Goal: Find specific page/section: Find specific page/section

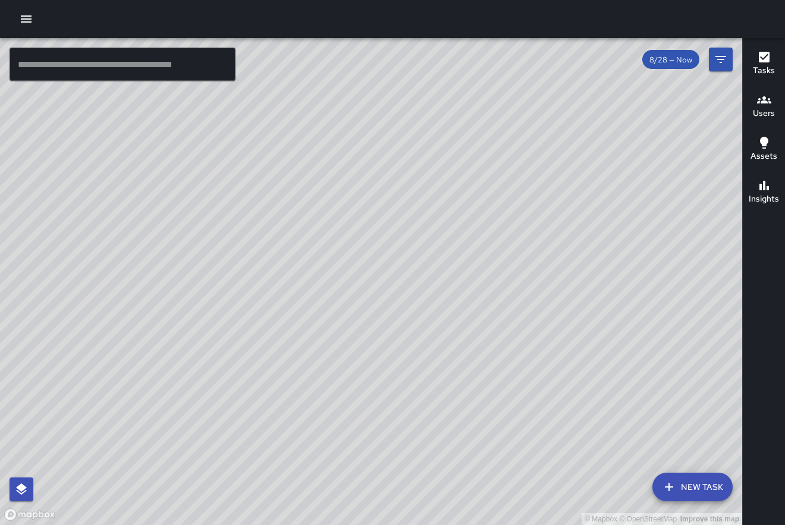
scroll to position [11670, 0]
click at [763, 99] on icon "button" at bounding box center [764, 99] width 14 height 7
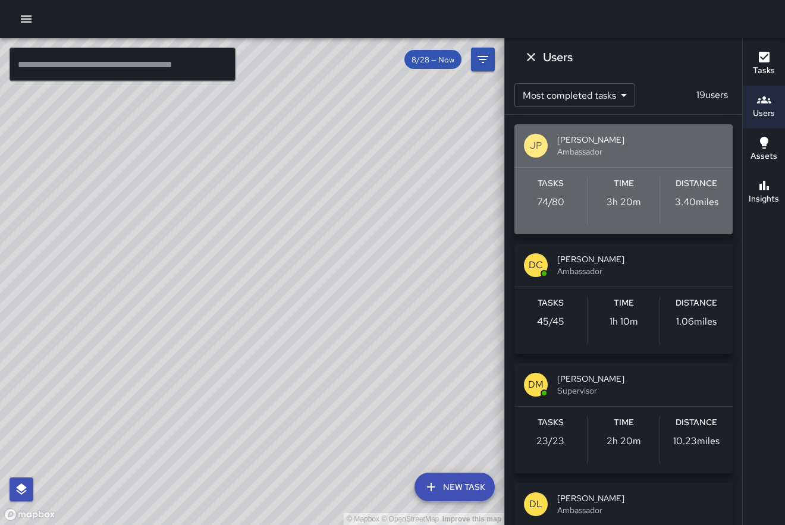
click at [581, 157] on span "Ambassador" at bounding box center [640, 152] width 166 height 12
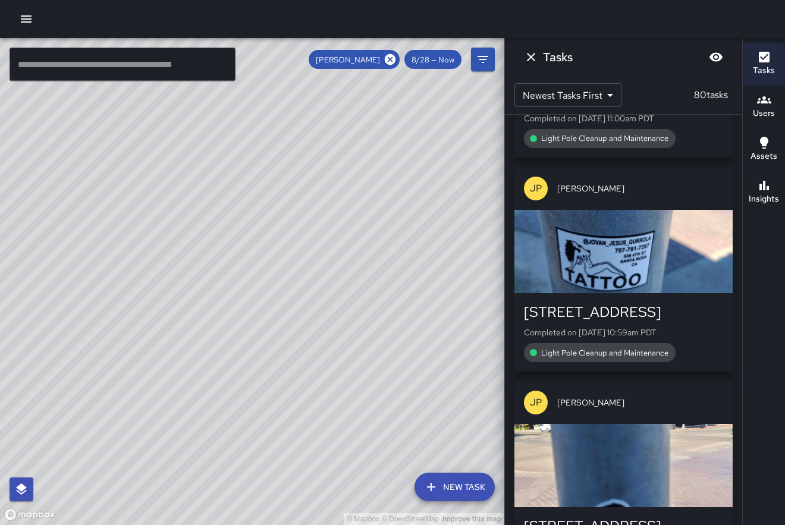
click at [736, 183] on div "JP [PERSON_NAME] [STREET_ADDRESS] Created on [DATE] 1:40pm PDT Garbage Cans Cle…" at bounding box center [623, 320] width 237 height 410
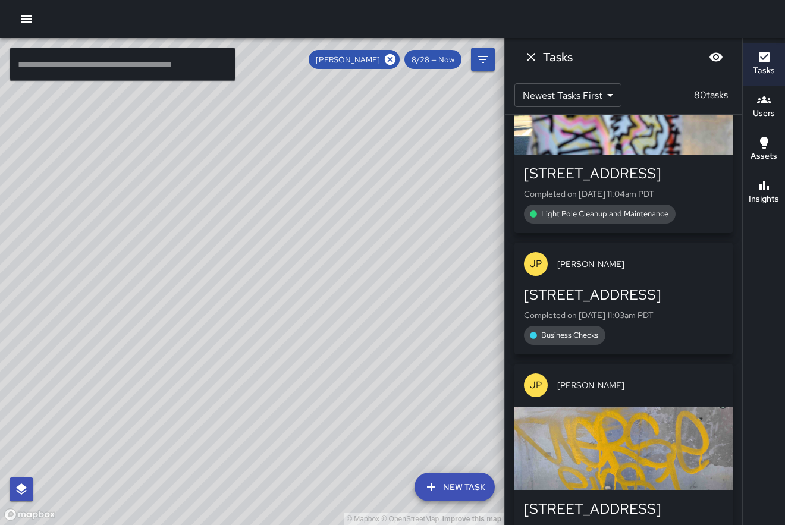
scroll to position [10602, 0]
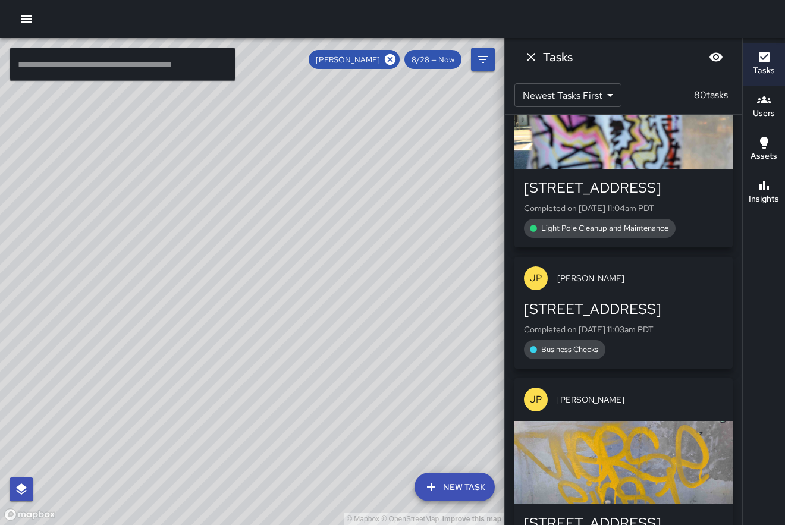
click at [742, 204] on div "JP [PERSON_NAME] [STREET_ADDRESS] Created on [DATE] 1:40pm PDT Garbage Cans Cle…" at bounding box center [623, 320] width 237 height 410
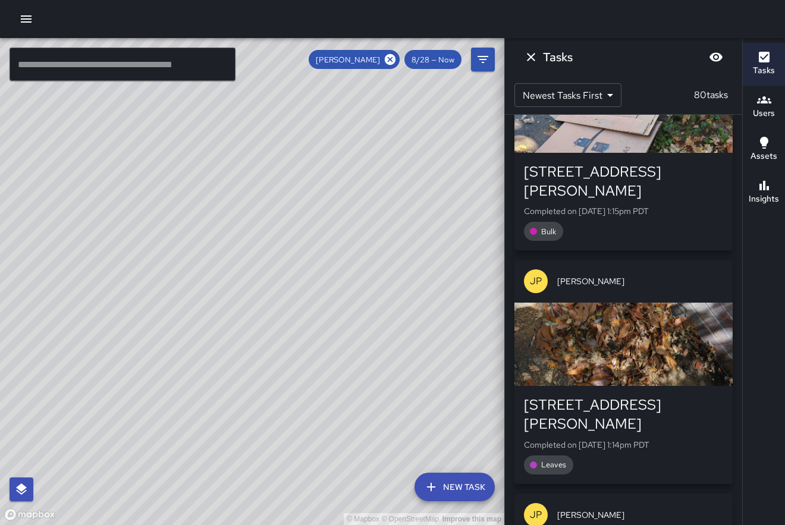
scroll to position [2458, 0]
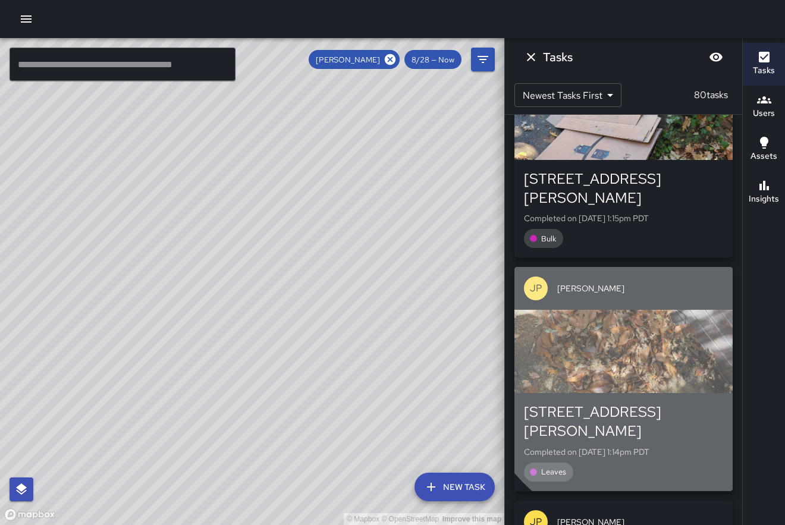
click at [667, 310] on div "button" at bounding box center [624, 351] width 218 height 83
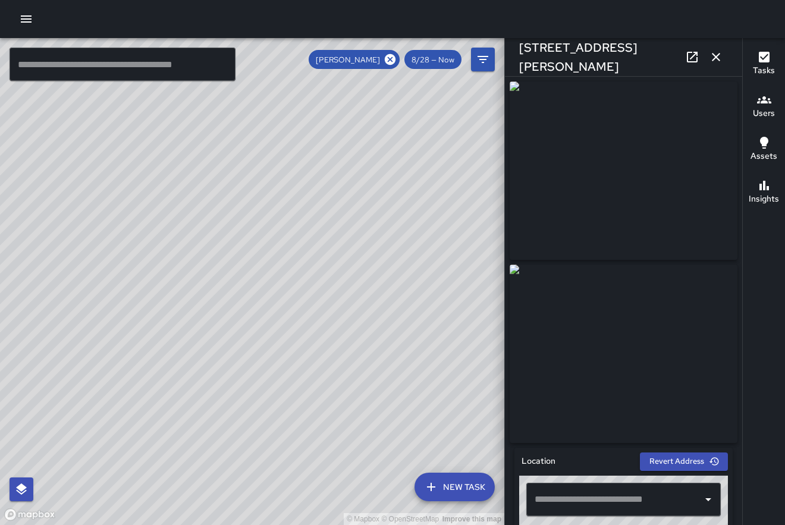
type input "**********"
click at [716, 55] on icon "button" at bounding box center [716, 57] width 14 height 14
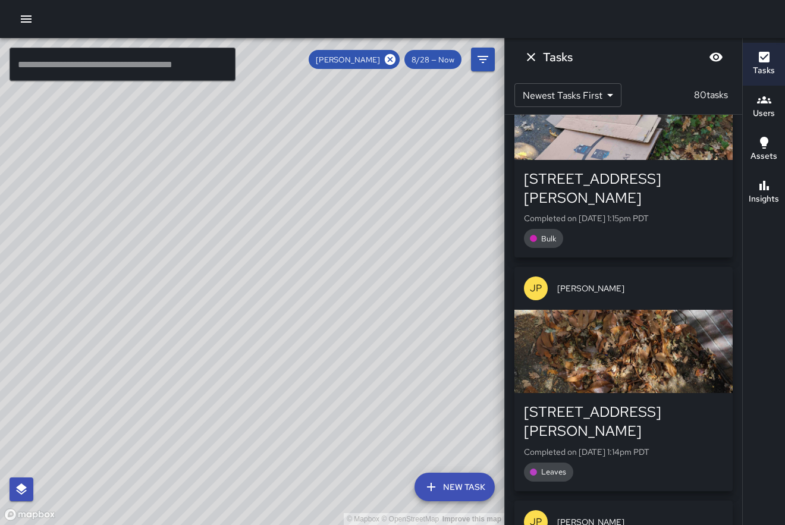
click at [740, 192] on div "JP [PERSON_NAME] [STREET_ADDRESS] Created on [DATE] 1:40pm PDT Garbage Cans Cle…" at bounding box center [623, 320] width 237 height 410
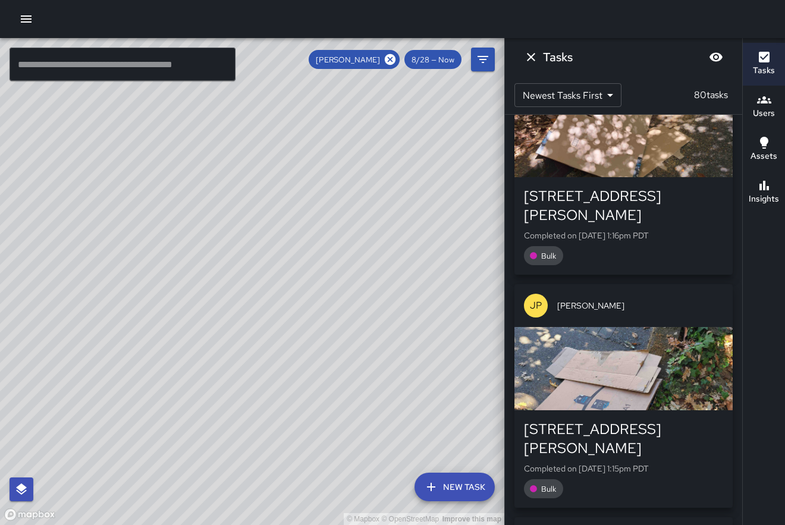
scroll to position [2206, 0]
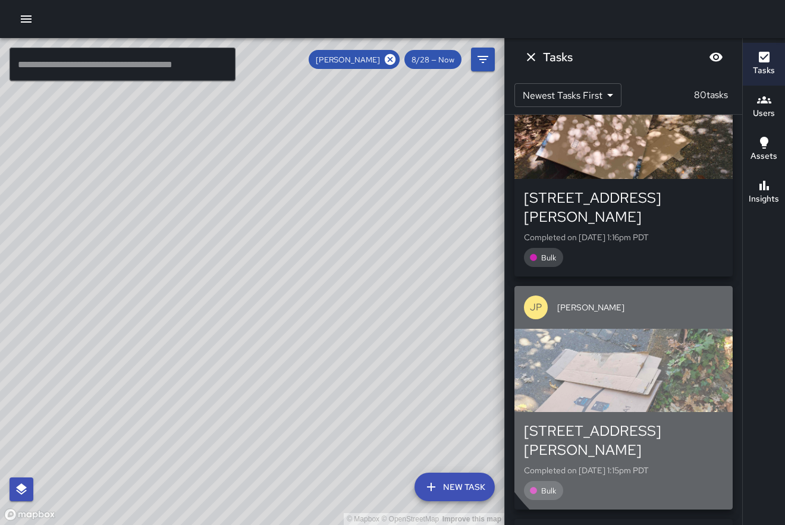
click at [676, 329] on div "button" at bounding box center [624, 370] width 218 height 83
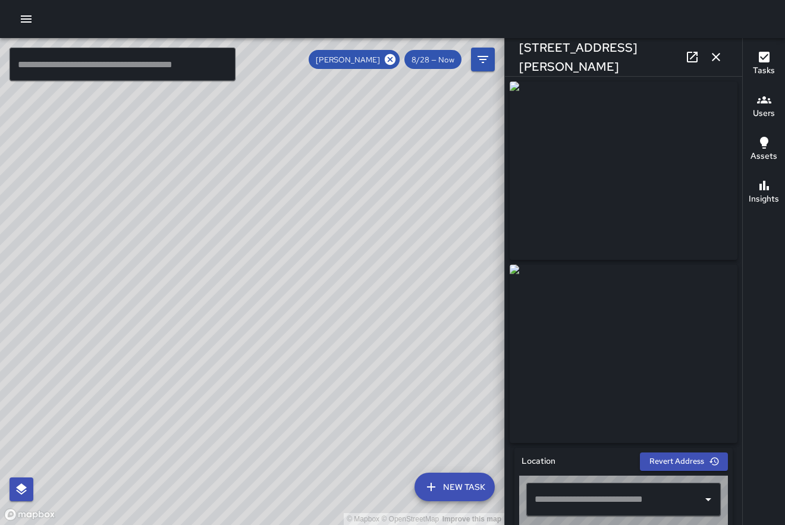
type input "**********"
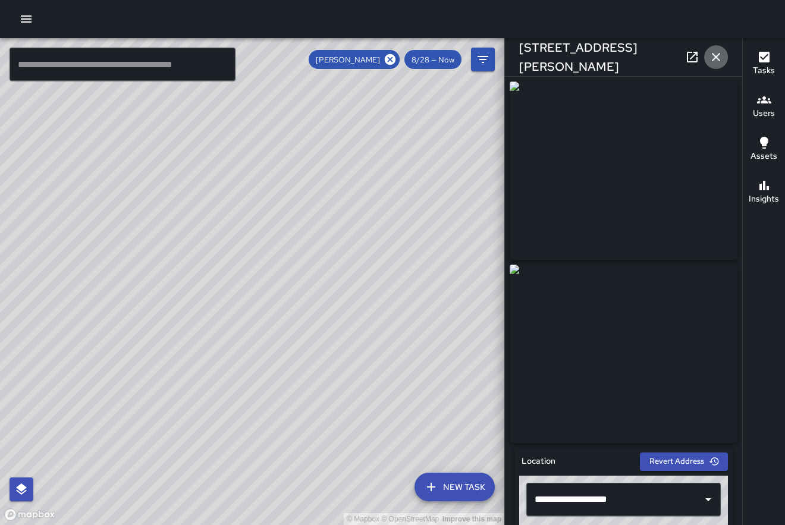
click at [720, 58] on icon "button" at bounding box center [716, 57] width 14 height 14
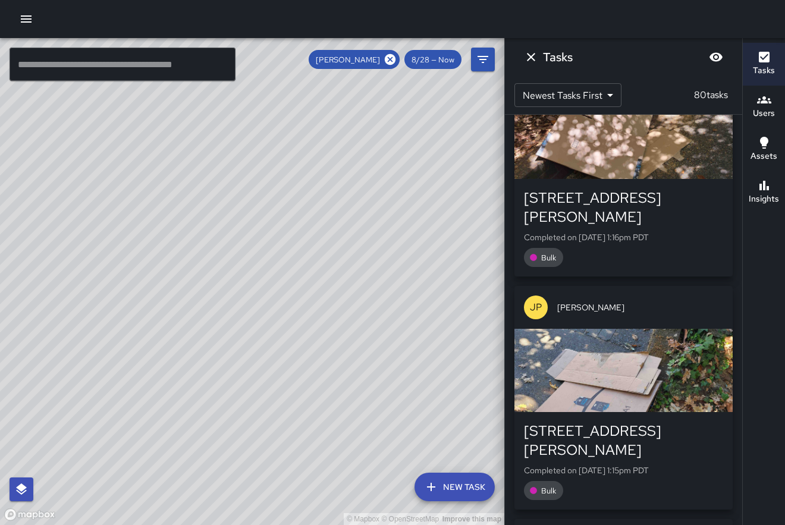
click at [738, 175] on div "JP [PERSON_NAME] [STREET_ADDRESS] Created on [DATE] 1:40pm PDT Garbage Cans Cle…" at bounding box center [623, 320] width 237 height 410
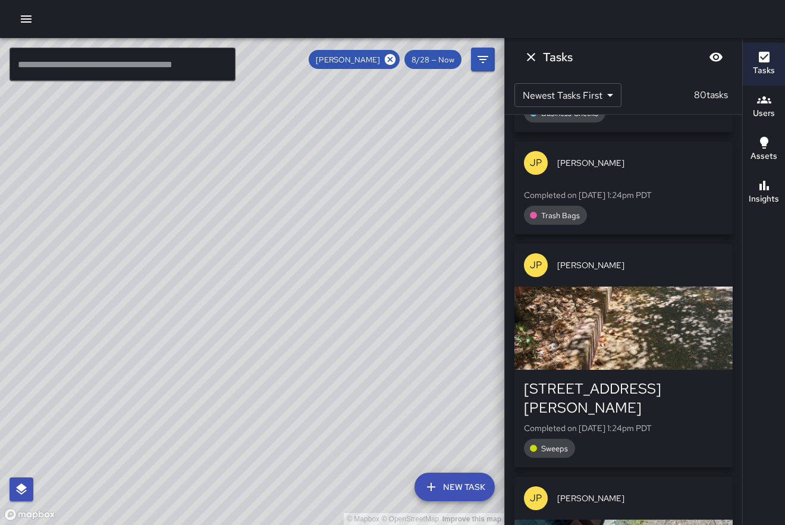
scroll to position [512, 0]
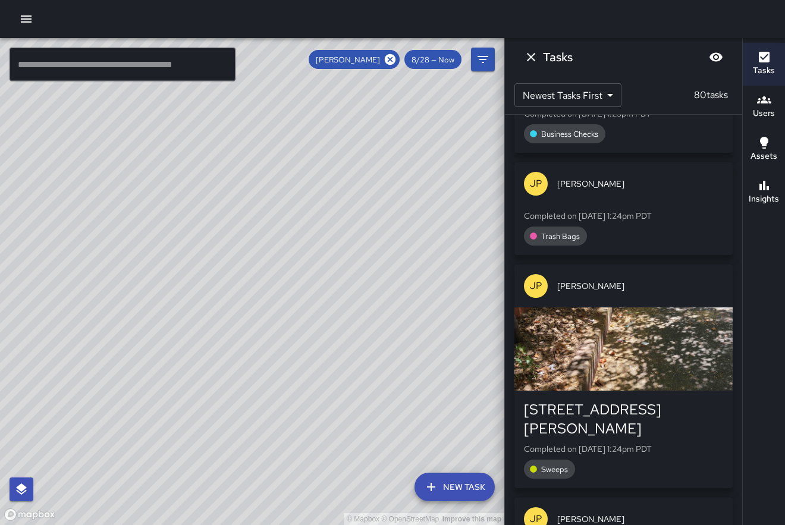
click at [643, 308] on div "button" at bounding box center [624, 349] width 218 height 83
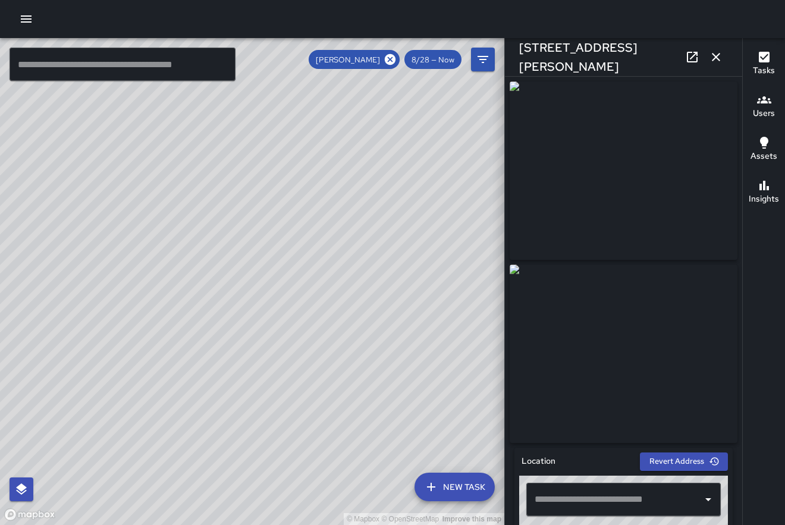
type input "**********"
click at [720, 56] on icon "button" at bounding box center [716, 57] width 14 height 14
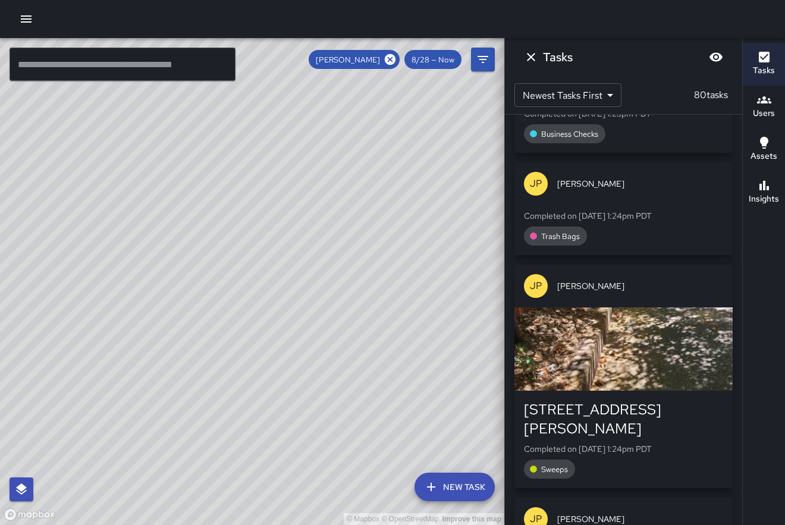
click at [739, 201] on div "JP [PERSON_NAME] [STREET_ADDRESS] Created on [DATE] 1:40pm PDT Garbage Cans Cle…" at bounding box center [623, 320] width 237 height 410
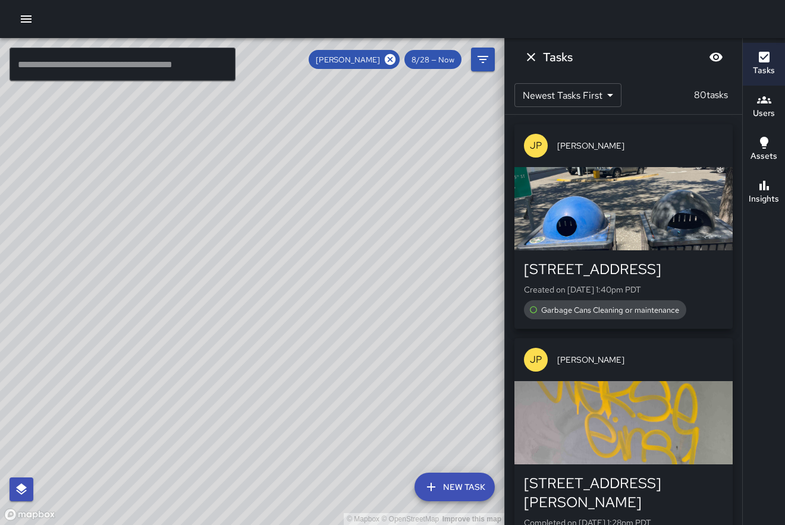
scroll to position [0, 0]
drag, startPoint x: 283, startPoint y: 440, endPoint x: 320, endPoint y: 259, distance: 184.7
click at [320, 259] on div "© Mapbox © OpenStreetMap Improve this map" at bounding box center [252, 281] width 504 height 487
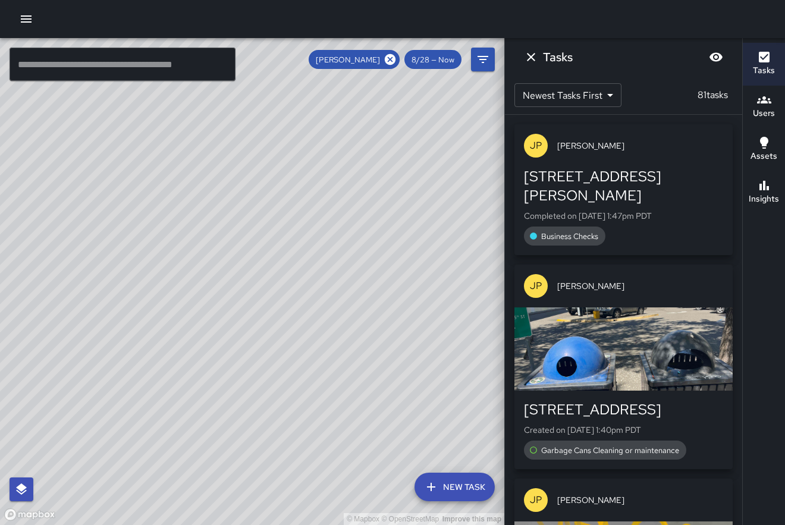
drag, startPoint x: 449, startPoint y: 285, endPoint x: 336, endPoint y: 266, distance: 114.6
click at [336, 266] on div "© Mapbox © OpenStreetMap Improve this map" at bounding box center [252, 281] width 504 height 487
click at [391, 59] on icon at bounding box center [390, 59] width 13 height 13
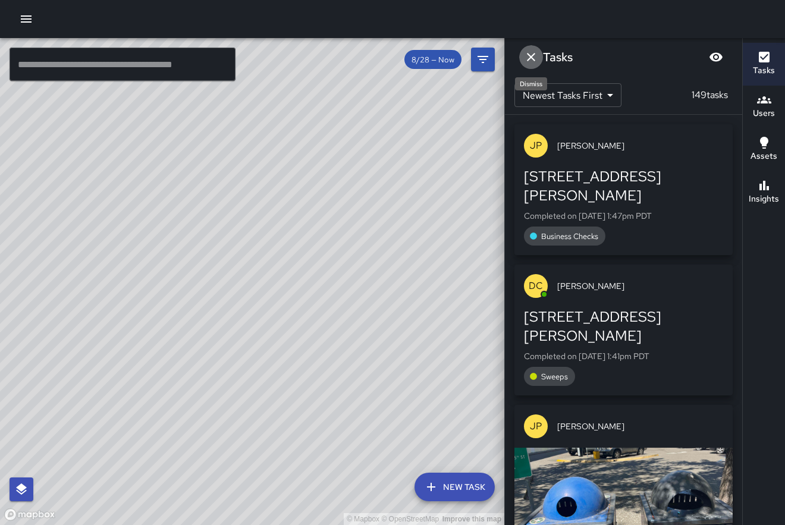
click at [534, 55] on icon "Dismiss" at bounding box center [531, 57] width 8 height 8
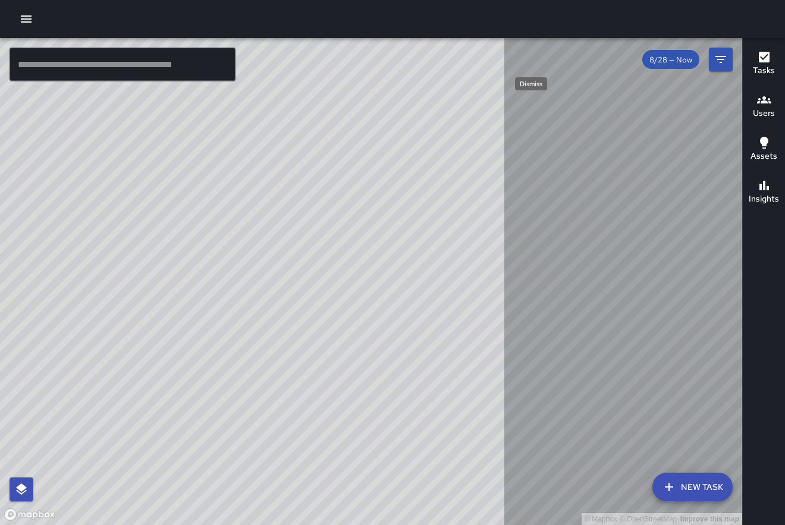
click at [536, 62] on div "© Mapbox © OpenStreetMap Improve this map" at bounding box center [371, 281] width 742 height 487
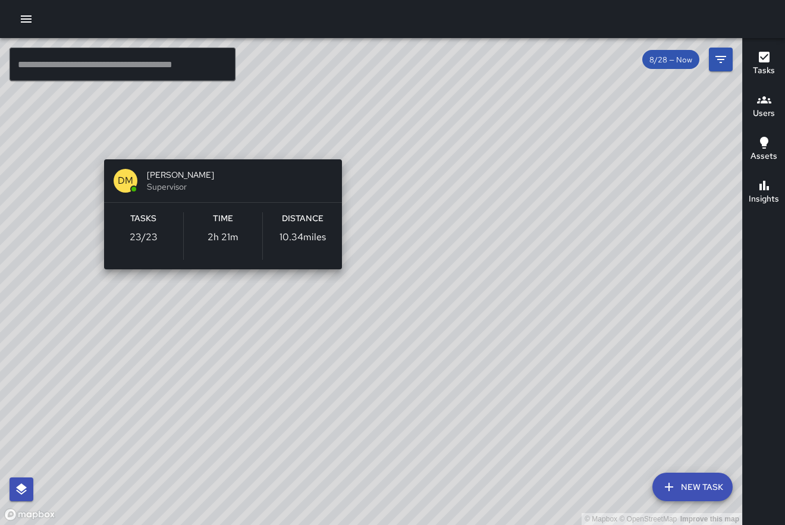
click at [341, 146] on div "© Mapbox © OpenStreetMap Improve this map [PERSON_NAME] Supervisor Tasks 23 / 2…" at bounding box center [371, 281] width 742 height 487
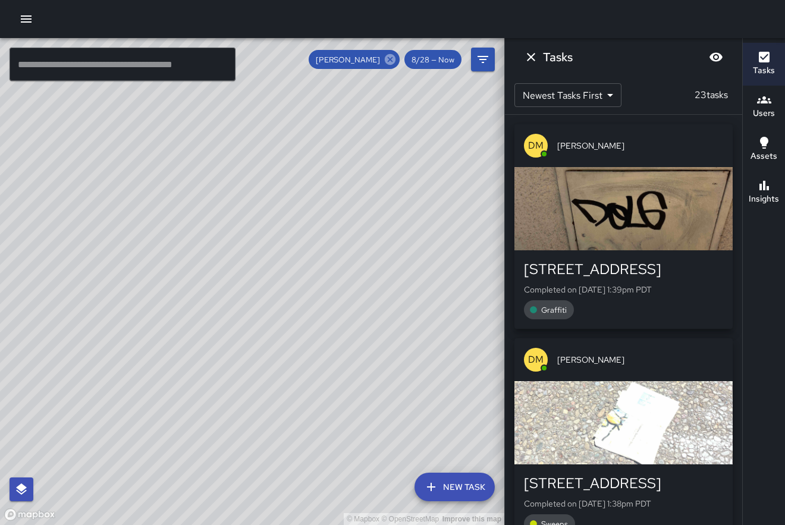
click at [391, 65] on icon at bounding box center [390, 59] width 13 height 13
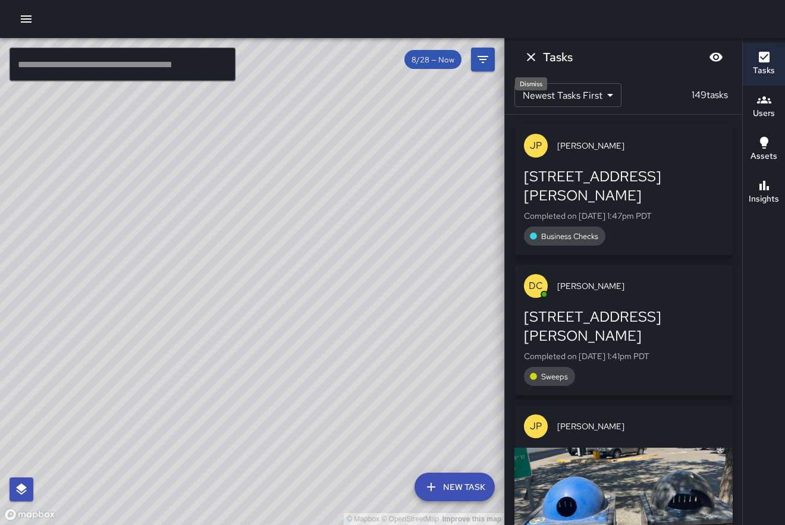
click at [531, 62] on icon "Dismiss" at bounding box center [531, 57] width 14 height 14
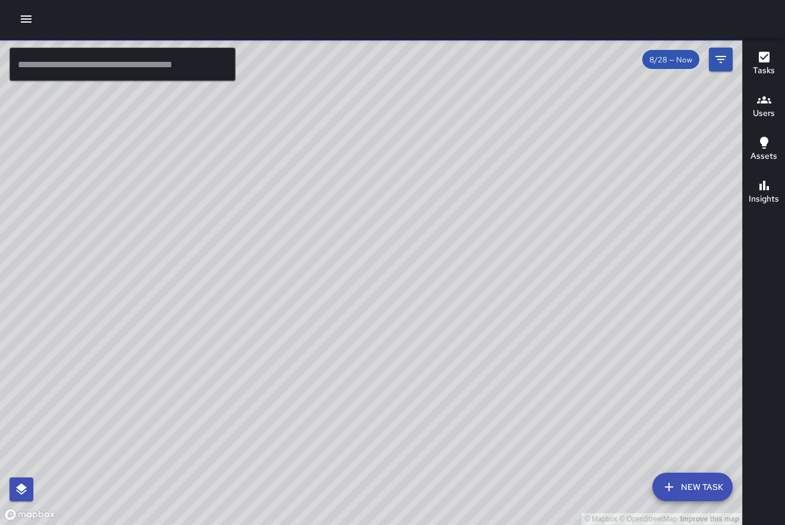
click at [716, 54] on icon "Filters" at bounding box center [721, 59] width 14 height 14
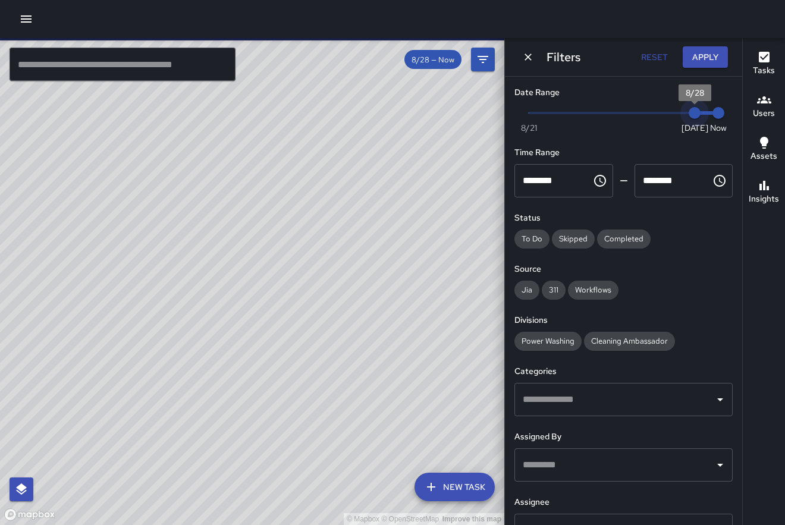
type input "*"
drag, startPoint x: 690, startPoint y: 115, endPoint x: 673, endPoint y: 115, distance: 17.3
click at [672, 115] on span "8/27" at bounding box center [671, 113] width 12 height 12
type input "*"
drag, startPoint x: 713, startPoint y: 116, endPoint x: 694, endPoint y: 116, distance: 18.4
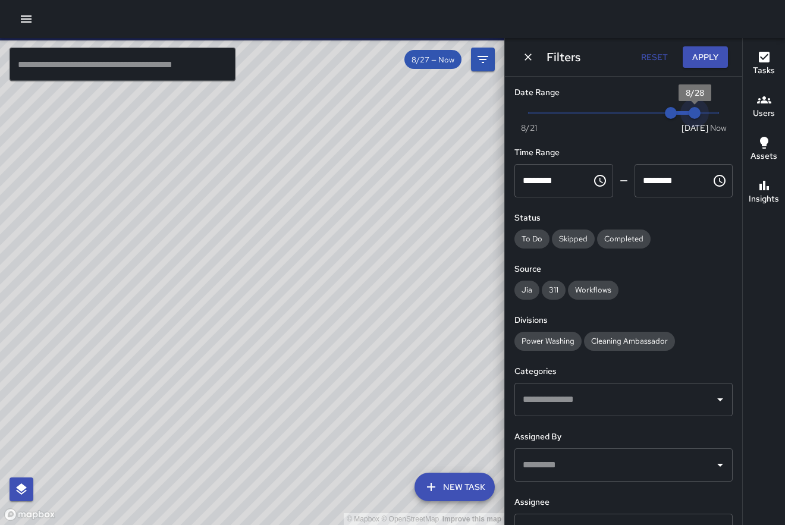
click at [694, 116] on span "8/28" at bounding box center [695, 113] width 12 height 12
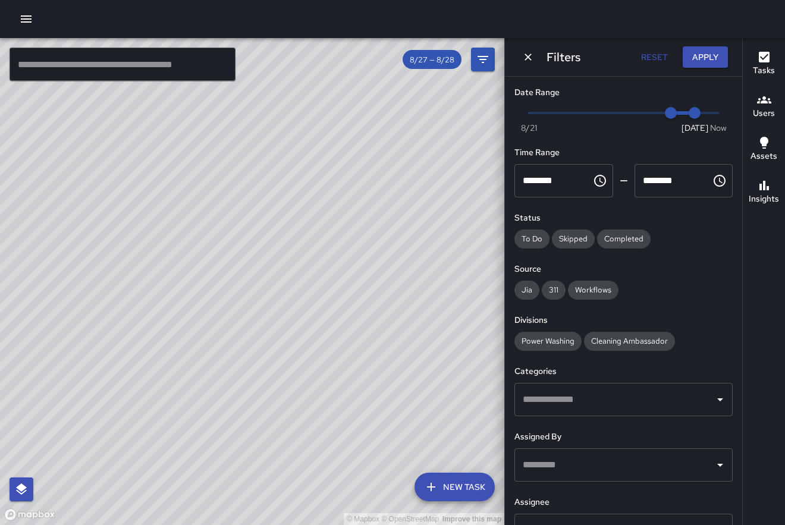
click at [650, 496] on h6 "Assignee" at bounding box center [624, 502] width 218 height 13
click at [533, 58] on icon "Dismiss" at bounding box center [528, 57] width 12 height 12
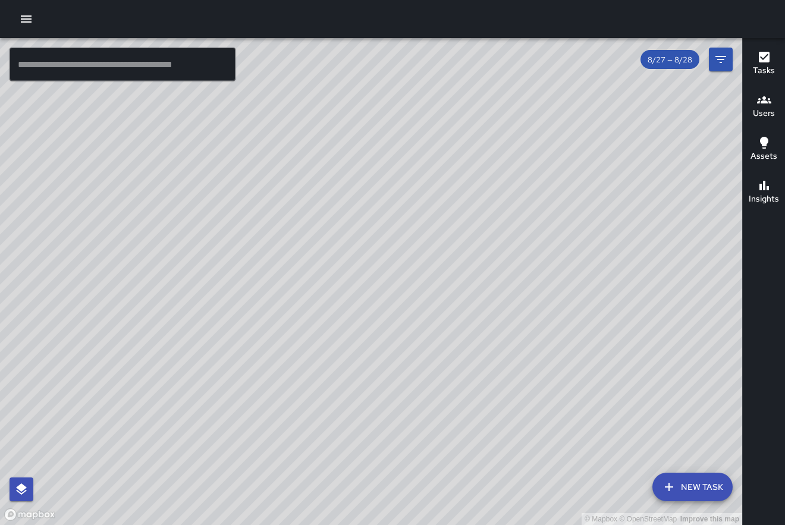
click at [735, 64] on div "© Mapbox © OpenStreetMap Improve this map" at bounding box center [371, 281] width 742 height 487
click at [722, 61] on icon "Filters" at bounding box center [721, 59] width 14 height 14
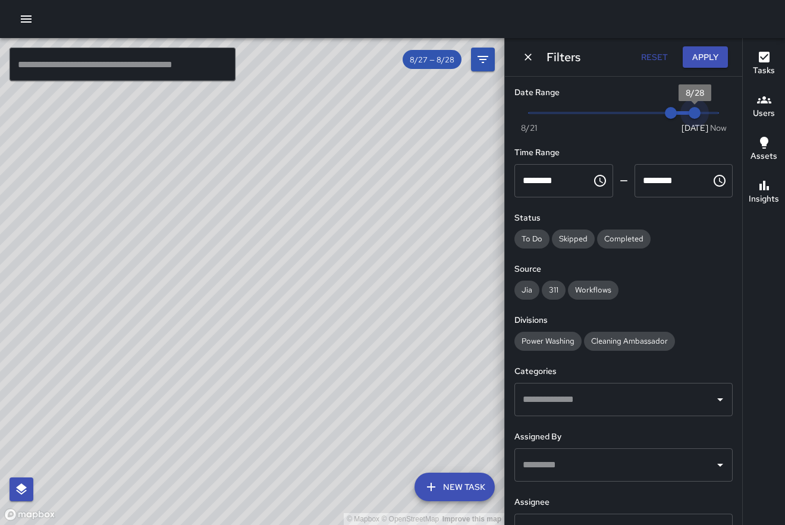
drag, startPoint x: 688, startPoint y: 116, endPoint x: 678, endPoint y: 116, distance: 10.7
click at [678, 116] on span "Now Today 8/21 8/27 8/28" at bounding box center [624, 113] width 190 height 18
type input "*"
drag, startPoint x: 678, startPoint y: 116, endPoint x: 658, endPoint y: 119, distance: 19.3
click at [658, 119] on span "Now Today 8/21 8/26 8/28" at bounding box center [624, 113] width 190 height 18
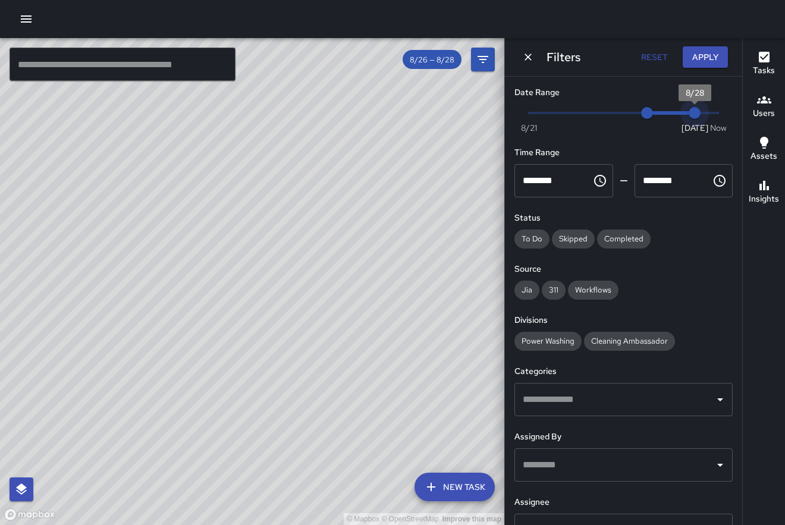
type input "*"
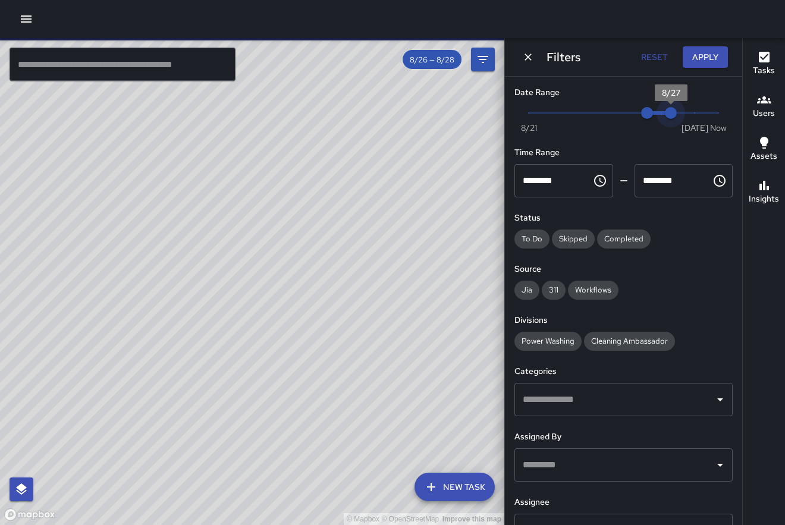
drag, startPoint x: 691, startPoint y: 112, endPoint x: 669, endPoint y: 112, distance: 22.6
click at [669, 112] on span "8/27" at bounding box center [671, 113] width 12 height 12
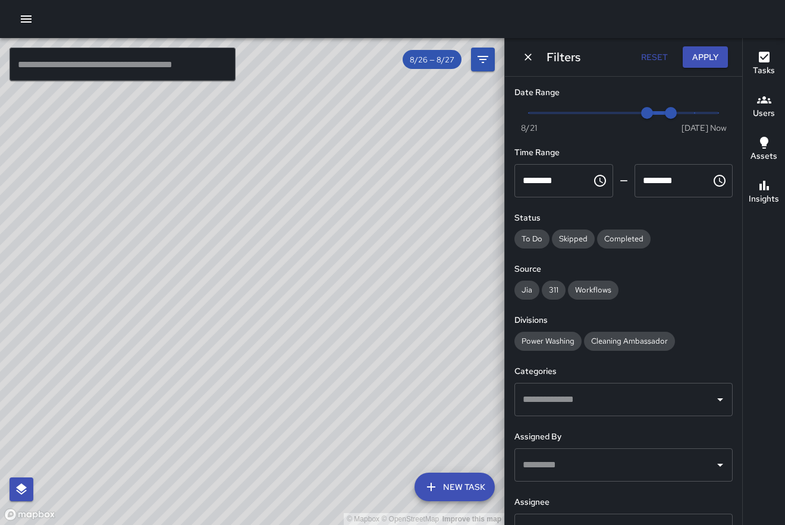
click at [625, 514] on div "​" at bounding box center [624, 530] width 218 height 33
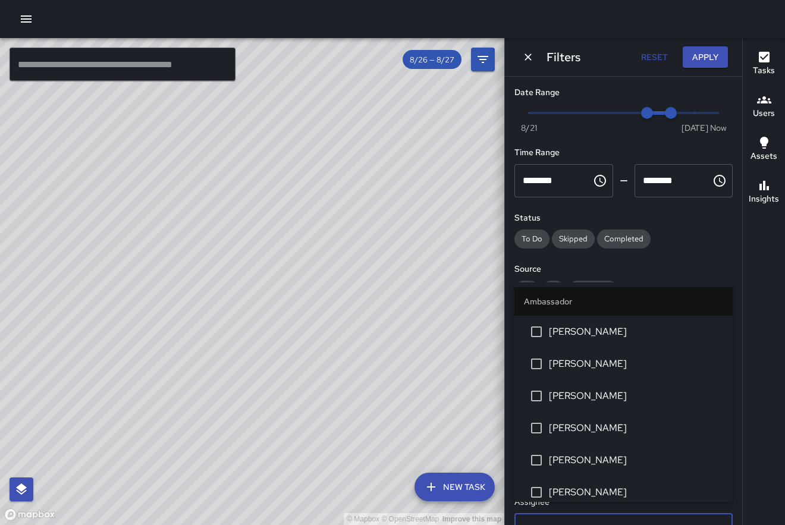
scroll to position [7, 0]
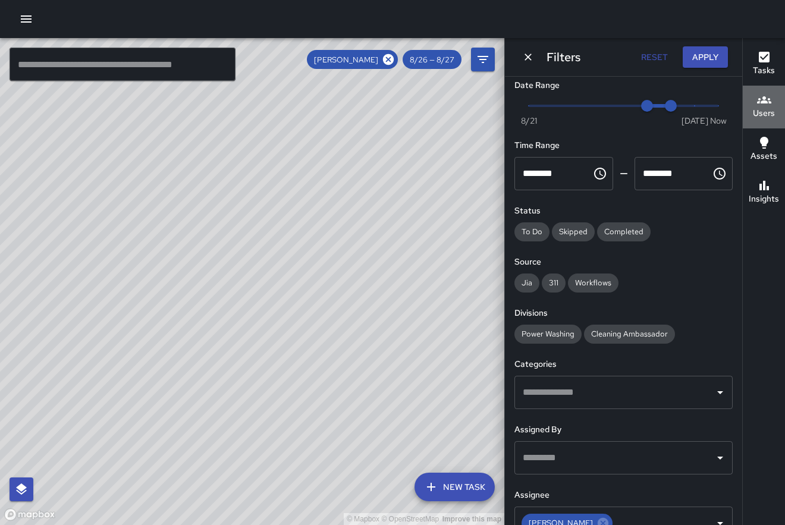
click at [752, 112] on button "Users" at bounding box center [764, 107] width 42 height 43
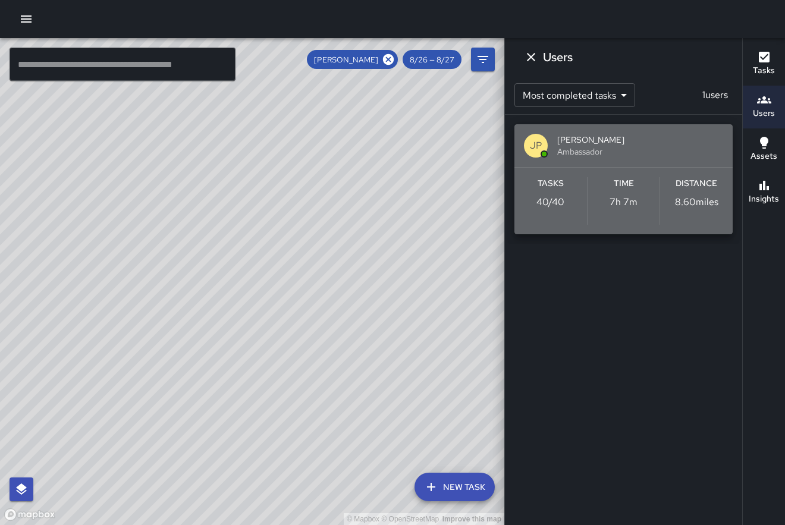
click at [634, 140] on span "[PERSON_NAME]" at bounding box center [640, 140] width 166 height 12
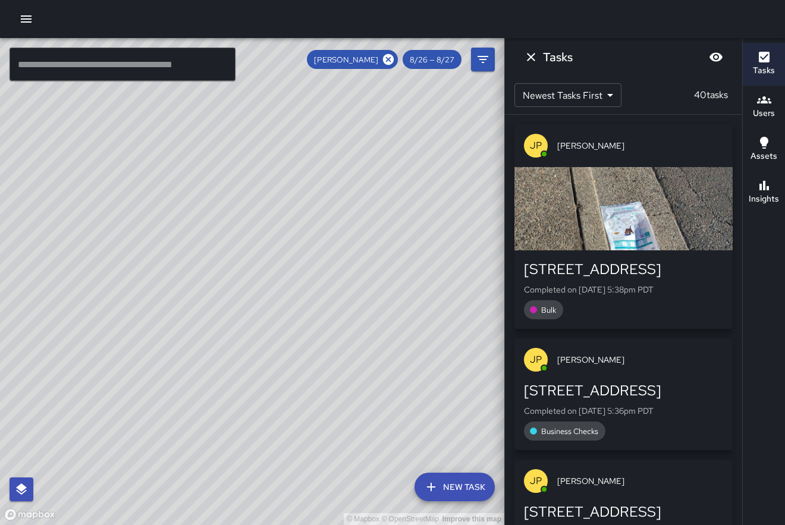
click at [739, 165] on div "JP Joseph Perez 452 B Street Completed on 8/27/2025, 5:38pm PDT Bulk JP Joseph …" at bounding box center [623, 320] width 237 height 410
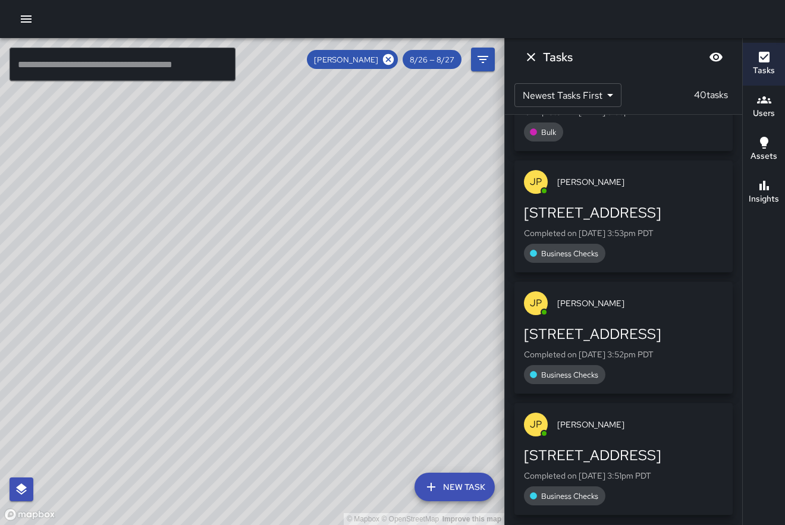
scroll to position [1911, 0]
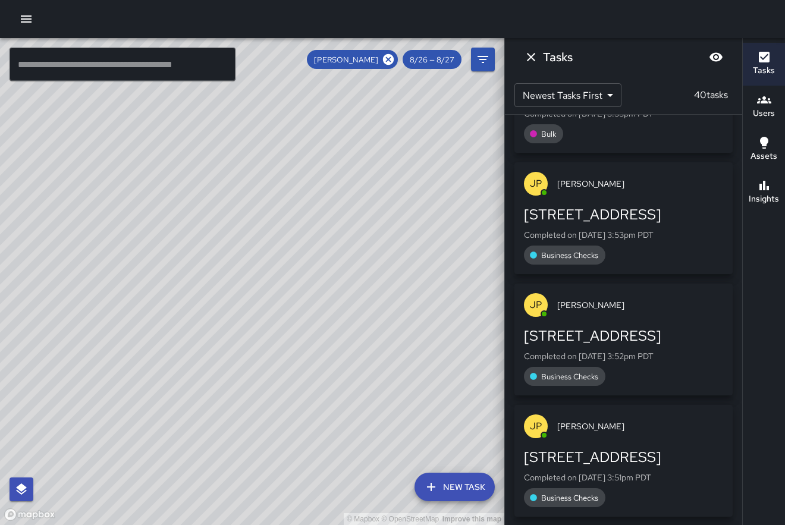
click at [735, 187] on div "JP Joseph Perez 452 B Street Completed on 8/27/2025, 5:38pm PDT Bulk JP Joseph …" at bounding box center [623, 320] width 237 height 410
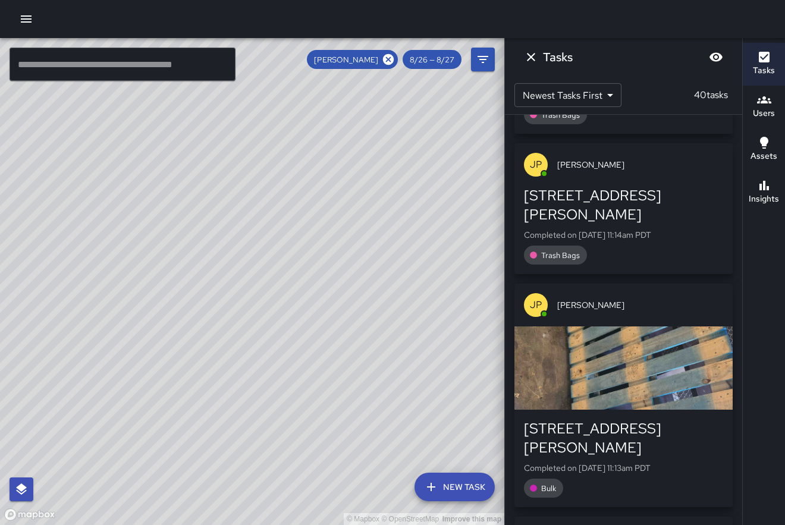
scroll to position [6125, 0]
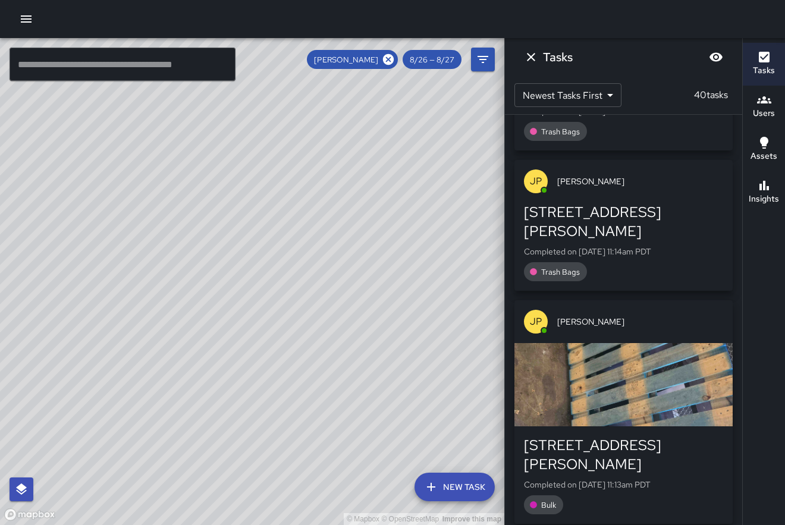
click at [741, 135] on div "JP Joseph Perez 452 B Street Completed on 8/27/2025, 5:38pm PDT Bulk JP Joseph …" at bounding box center [623, 320] width 237 height 410
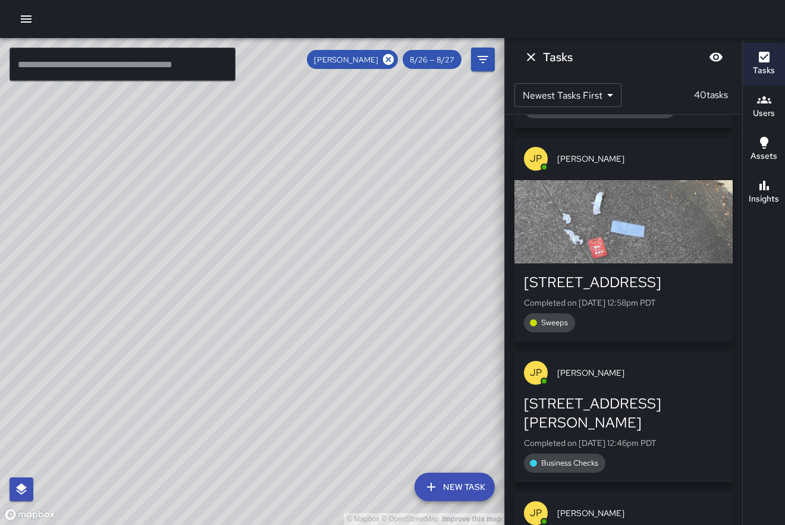
scroll to position [4813, 0]
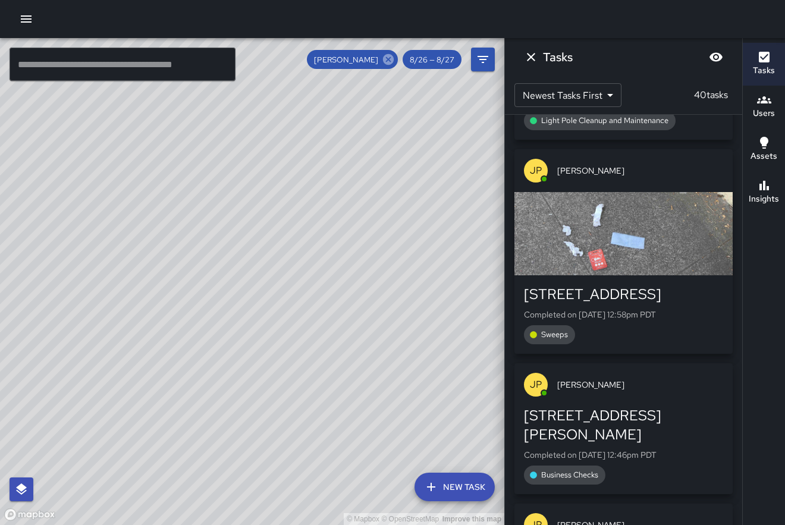
click at [387, 59] on icon at bounding box center [388, 59] width 11 height 11
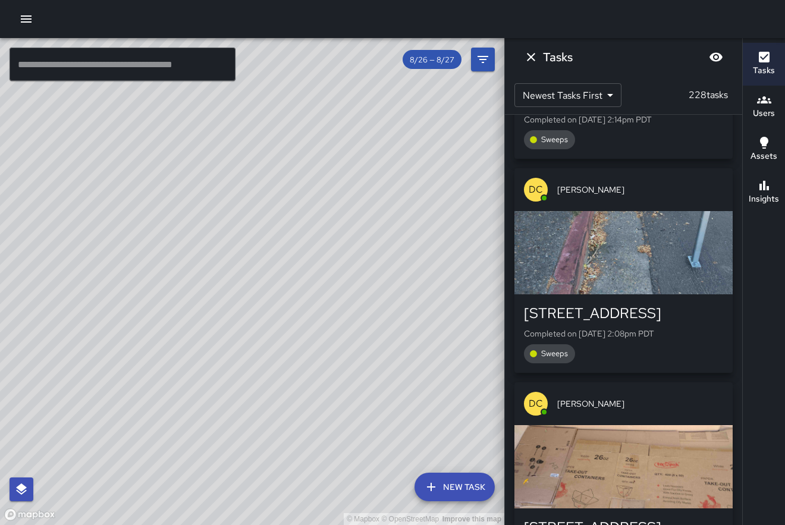
drag, startPoint x: 416, startPoint y: 234, endPoint x: 344, endPoint y: 242, distance: 72.3
click at [344, 242] on div "© Mapbox © OpenStreetMap Improve this map" at bounding box center [252, 281] width 504 height 487
